Goal: Find specific page/section: Find specific page/section

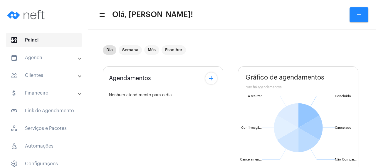
click at [55, 40] on span "dashboard Painel" at bounding box center [44, 40] width 76 height 14
click at [53, 75] on mat-panel-title "people_outline Clientes" at bounding box center [45, 75] width 68 height 7
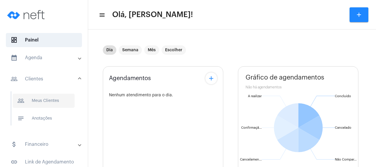
click at [62, 101] on span "people_outline Meus Clientes" at bounding box center [44, 101] width 62 height 14
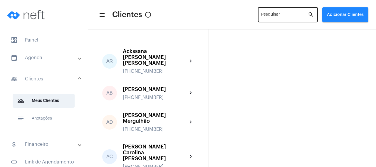
click at [261, 15] on input "Pesquisar" at bounding box center [284, 16] width 47 height 5
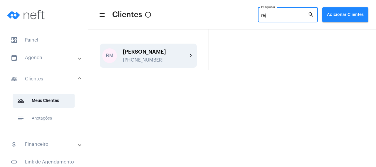
type input "rej"
click at [162, 56] on div "[PERSON_NAME] [PHONE_NUMBER]" at bounding box center [155, 56] width 65 height 14
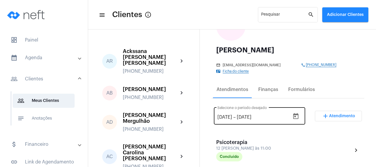
scroll to position [56, 0]
